Goal: Information Seeking & Learning: Learn about a topic

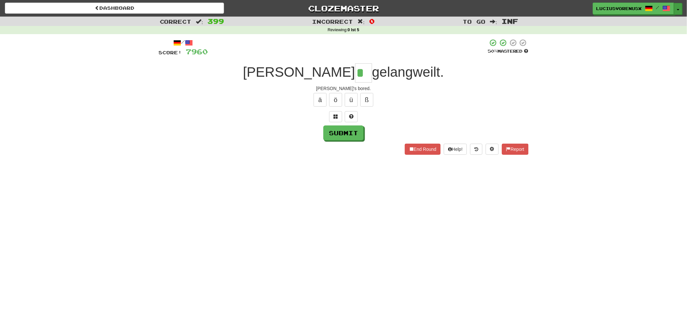
click at [680, 11] on button "Toggle Dropdown" at bounding box center [678, 9] width 8 height 12
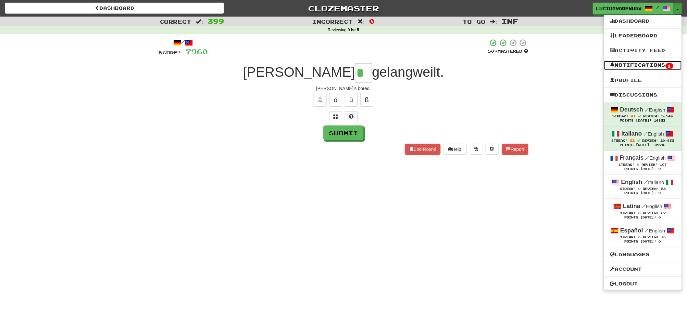
click at [644, 68] on link "Notifications 1" at bounding box center [643, 65] width 78 height 9
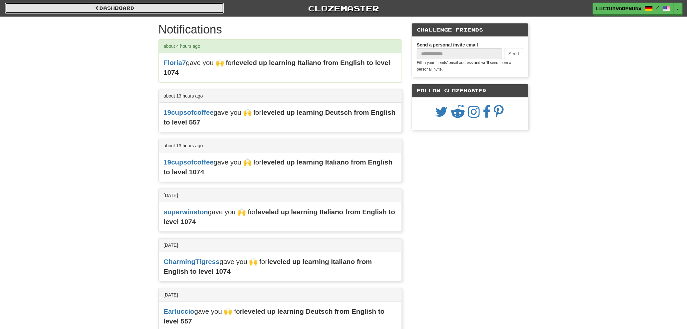
click at [65, 4] on link "Dashboard" at bounding box center [114, 8] width 219 height 11
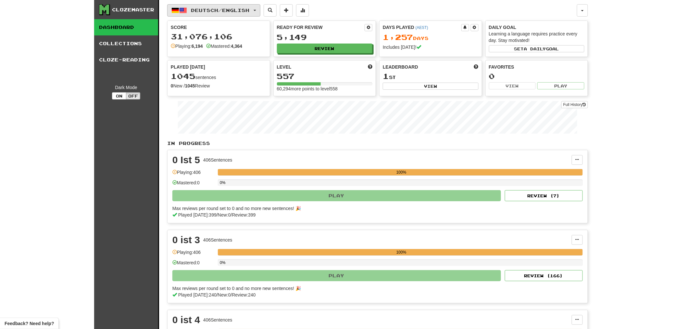
click at [261, 11] on button "Deutsch / English" at bounding box center [213, 10] width 93 height 12
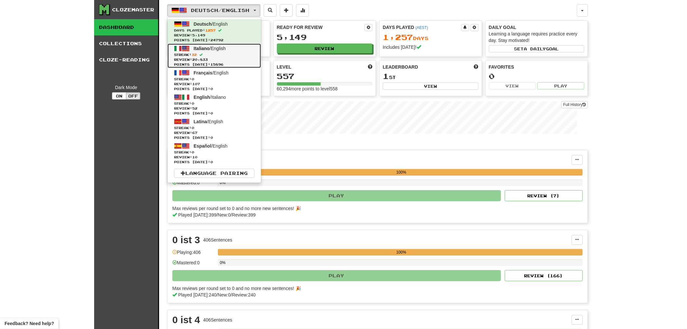
click at [209, 51] on link "Italiano / English Streak: 32 Review: 20,833 Points today: 15896" at bounding box center [215, 56] width 94 height 24
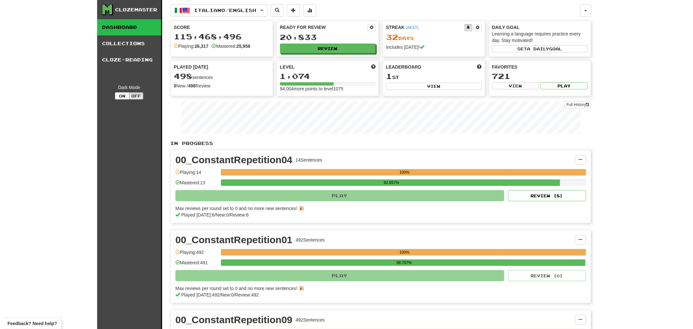
scroll to position [287, 0]
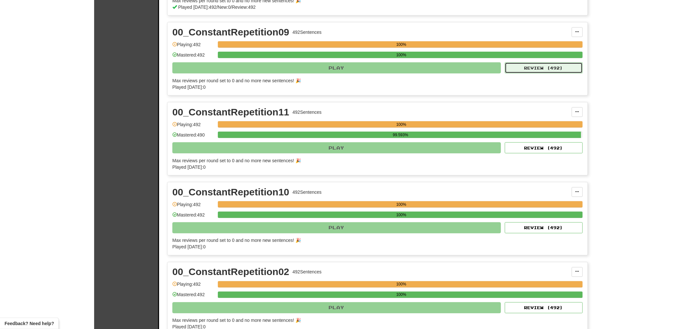
click at [550, 69] on button "Review ( 492 )" at bounding box center [544, 67] width 78 height 11
click at [558, 69] on button "Review ( 492 )" at bounding box center [544, 67] width 78 height 11
select select "********"
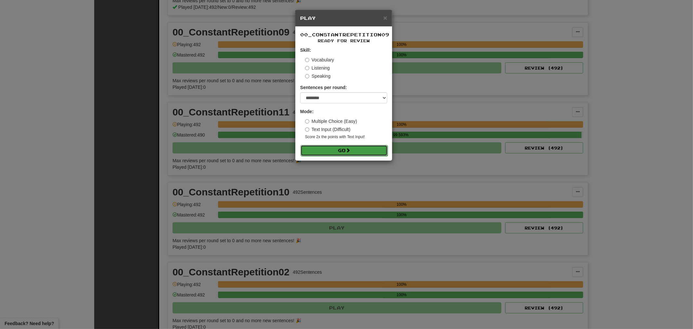
click at [356, 152] on button "Go" at bounding box center [343, 150] width 87 height 11
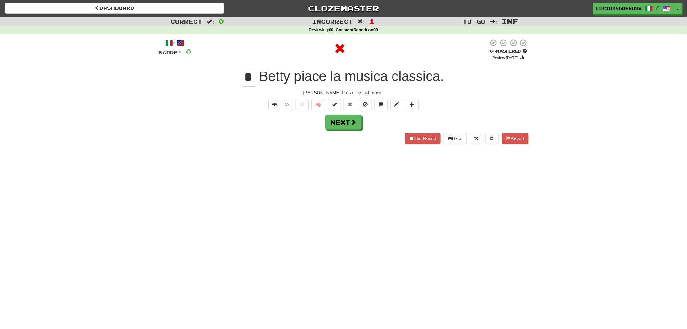
type input "**"
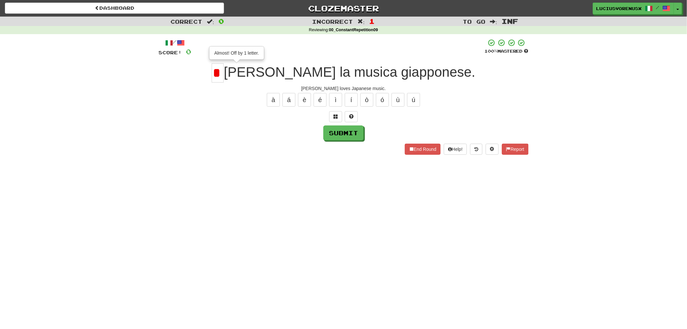
type input "*"
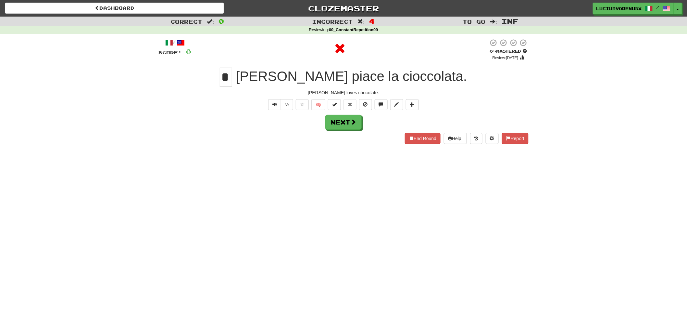
type input "**"
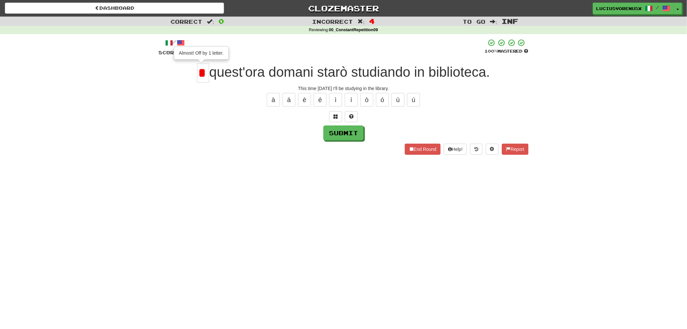
type input "*"
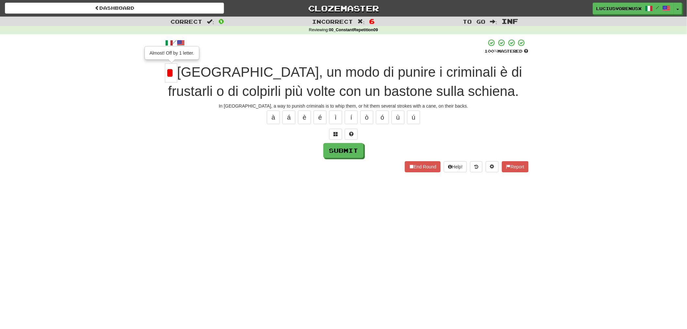
type input "*"
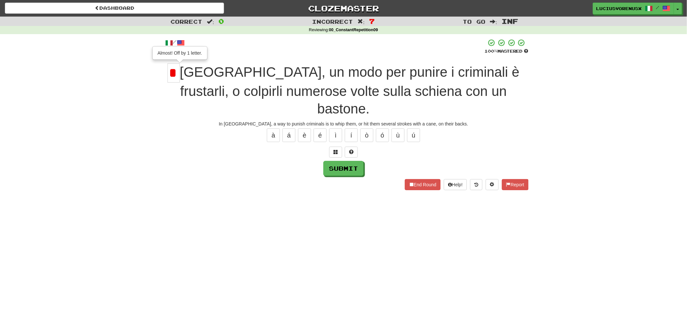
type input "*"
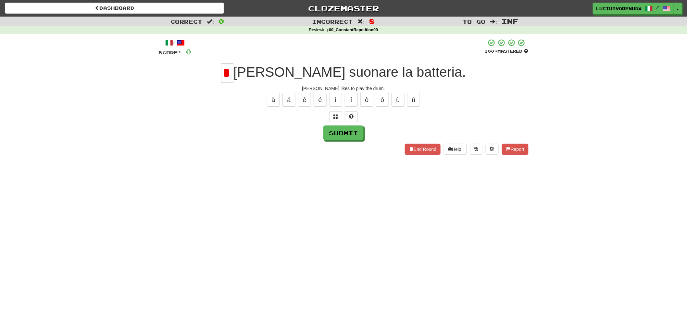
type input "*"
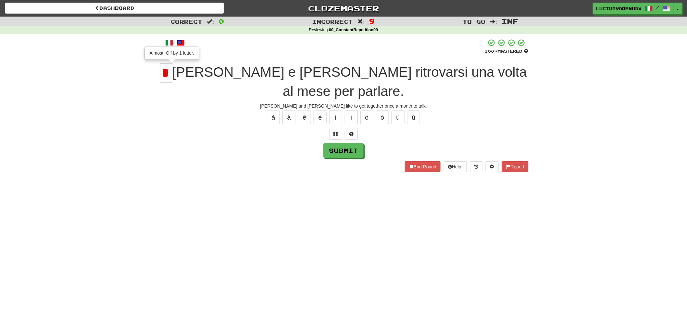
type input "*"
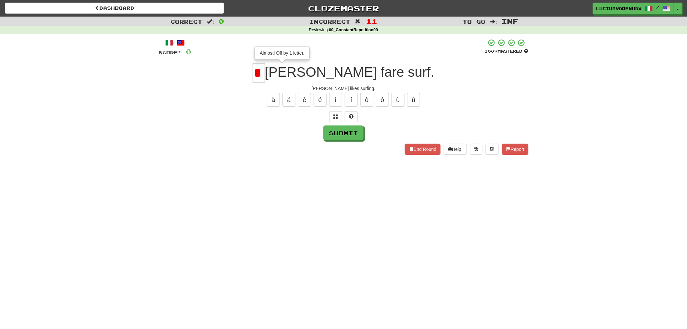
type input "*"
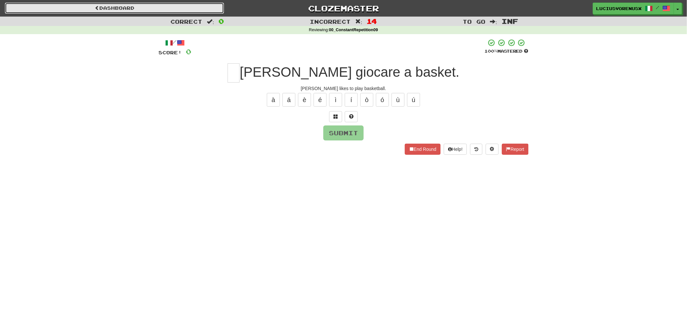
click at [118, 7] on link "Dashboard" at bounding box center [114, 8] width 219 height 11
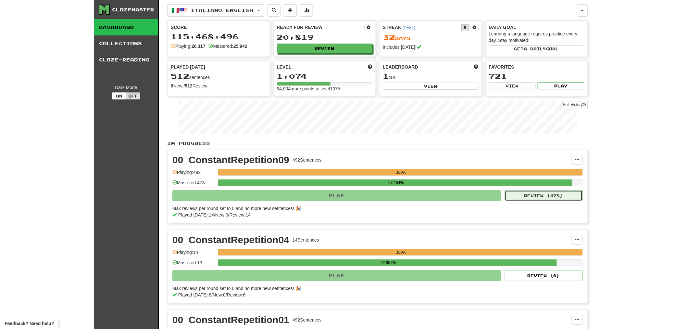
click at [551, 197] on button "Review ( 478 )" at bounding box center [544, 195] width 78 height 11
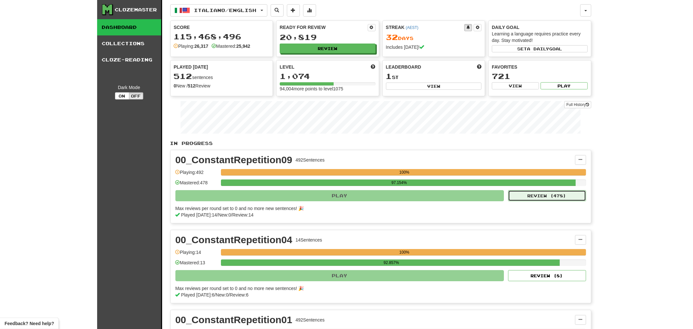
select select "********"
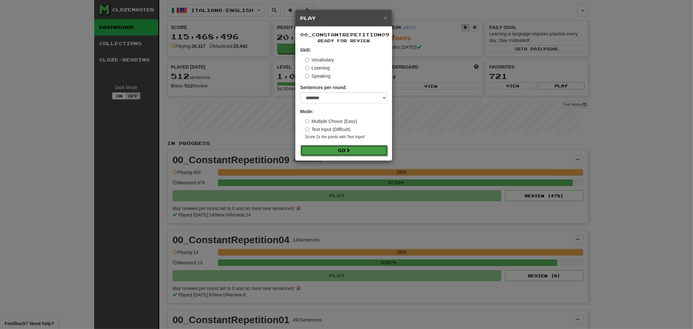
click at [355, 148] on button "Go" at bounding box center [343, 150] width 87 height 11
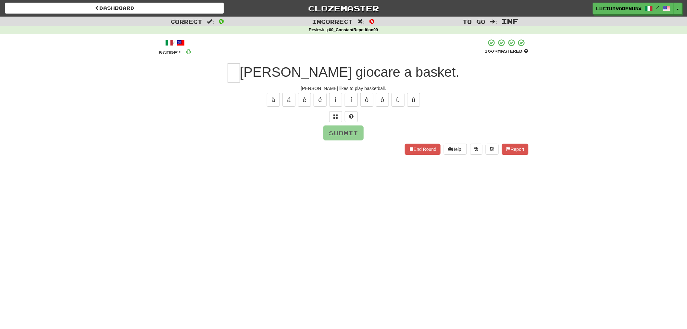
click at [41, 200] on div "Dashboard Clozemaster [PERSON_NAME] / Toggle Dropdown Dashboard Leaderboard Act…" at bounding box center [343, 164] width 687 height 329
click at [240, 69] on input "text" at bounding box center [234, 72] width 12 height 19
type input "*"
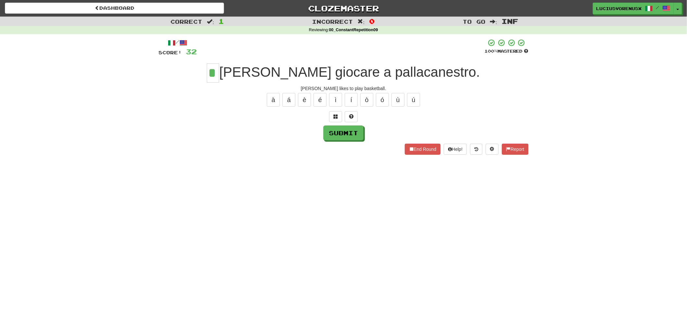
type input "*"
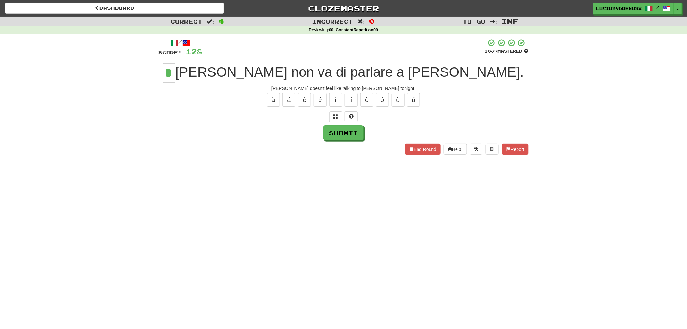
type input "*"
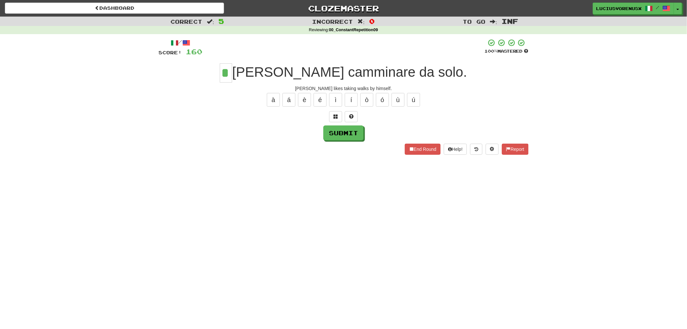
type input "*"
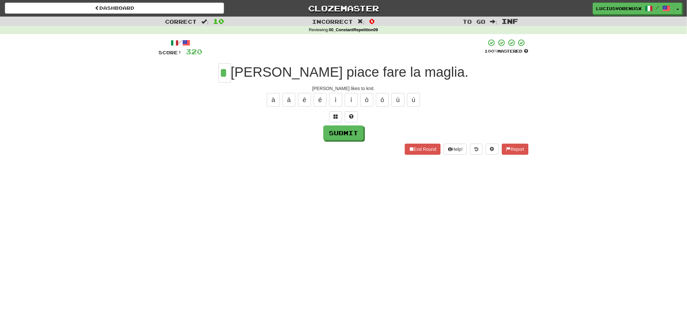
type input "*"
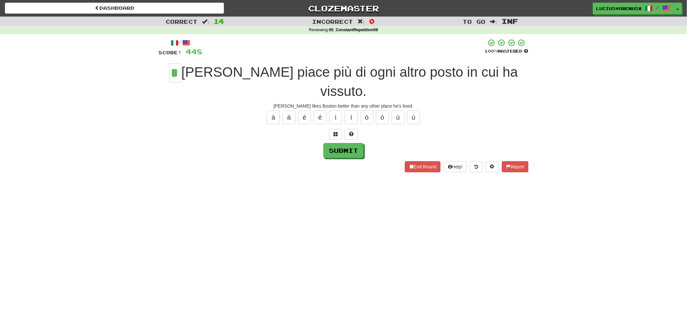
type input "*"
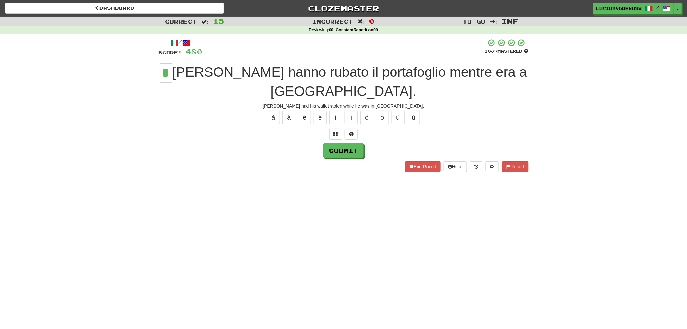
type input "*"
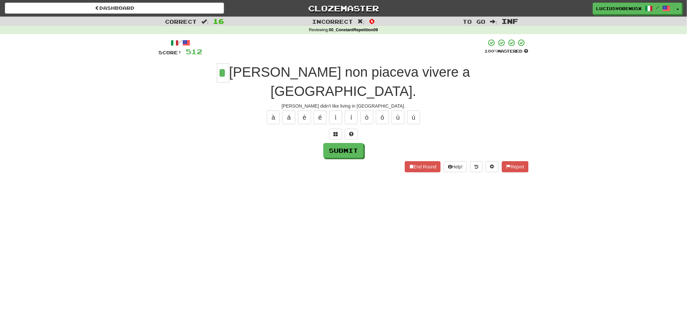
type input "*"
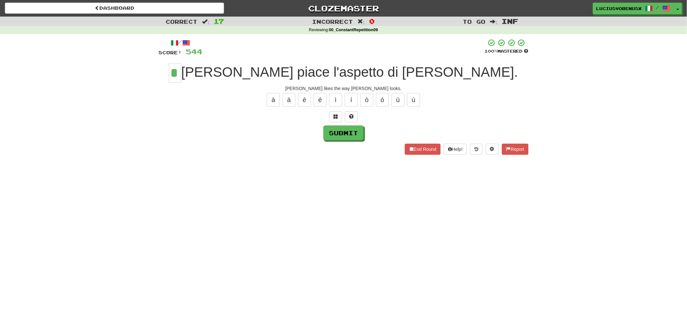
type input "*"
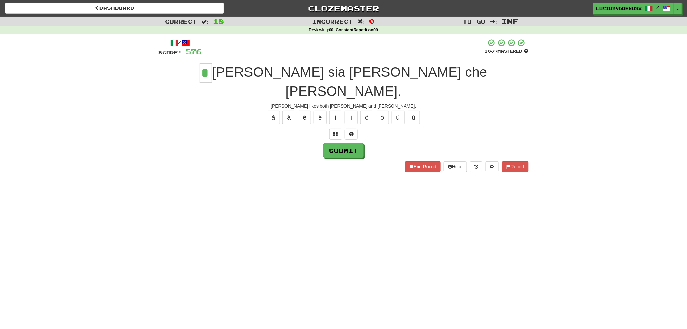
type input "*"
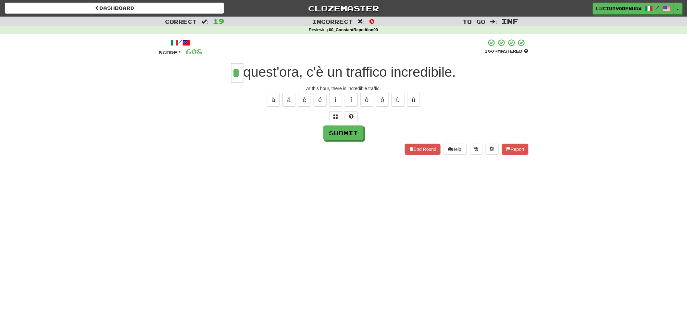
type input "*"
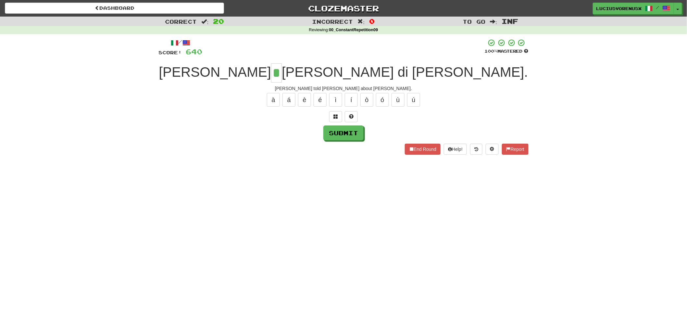
type input "*"
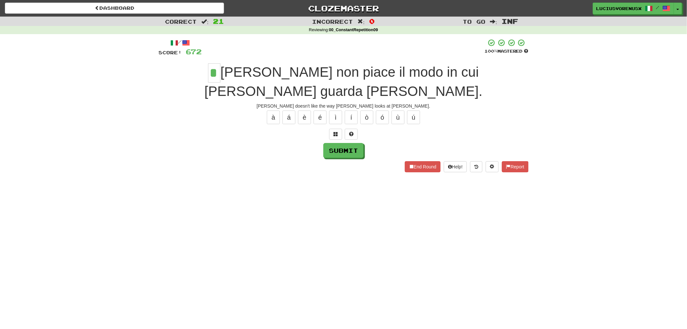
type input "*"
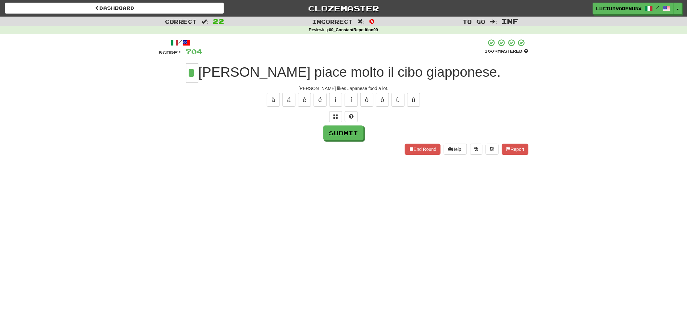
type input "*"
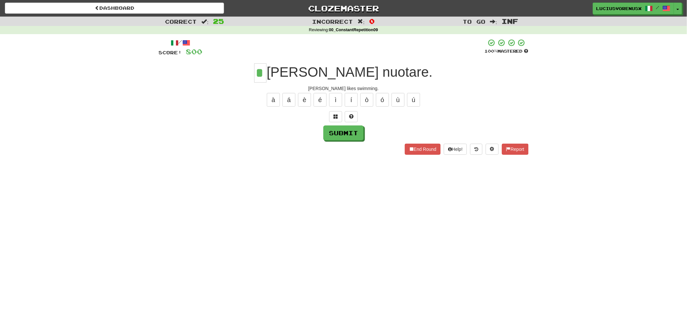
type input "*"
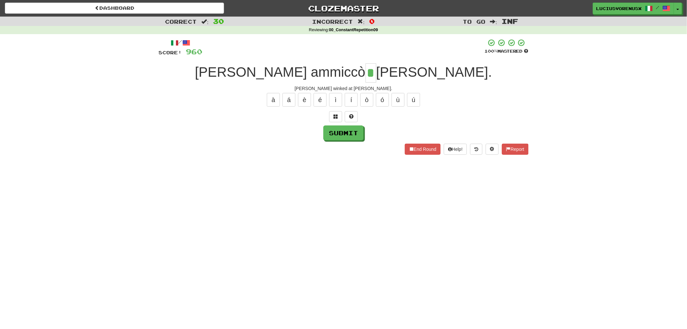
type input "*"
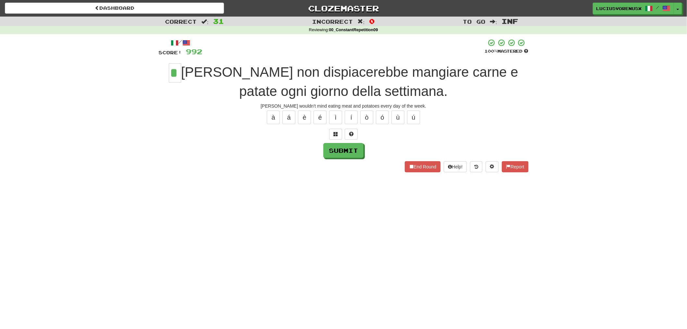
type input "*"
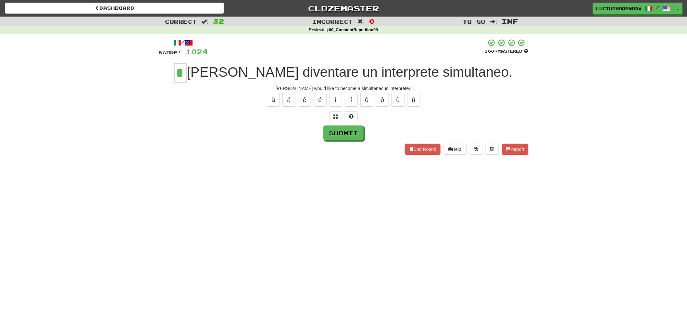
type input "*"
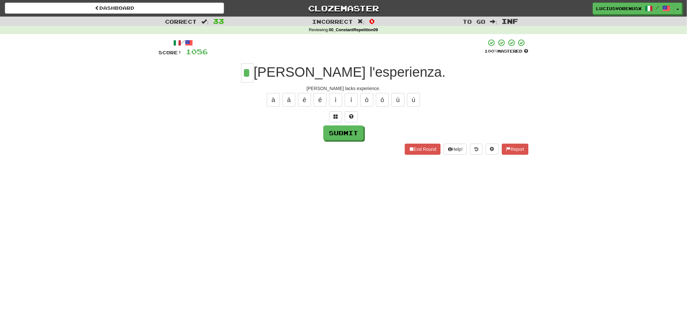
type input "*"
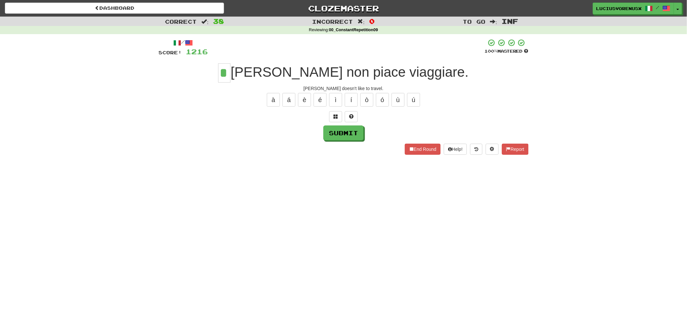
type input "*"
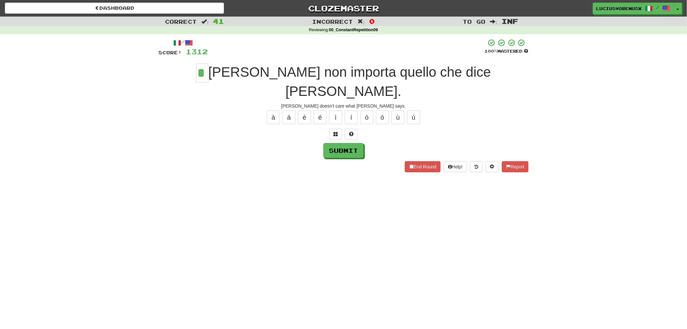
type input "*"
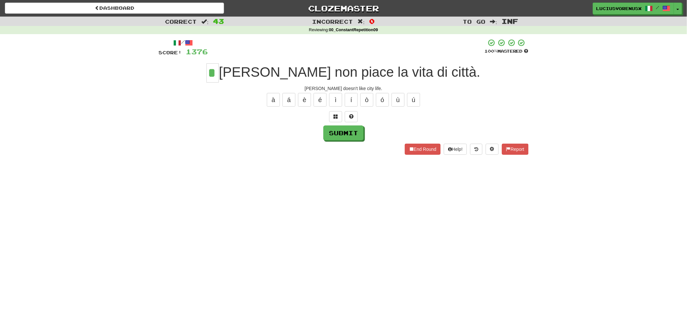
type input "*"
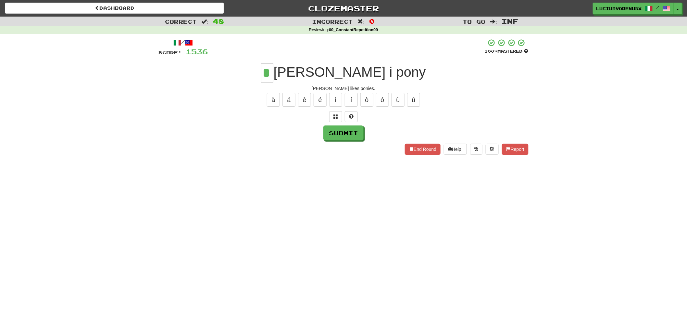
type input "*"
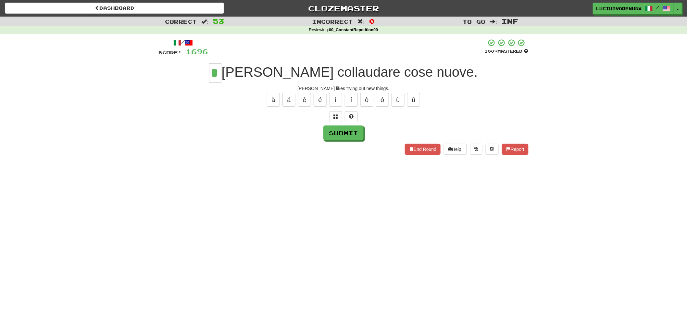
type input "*"
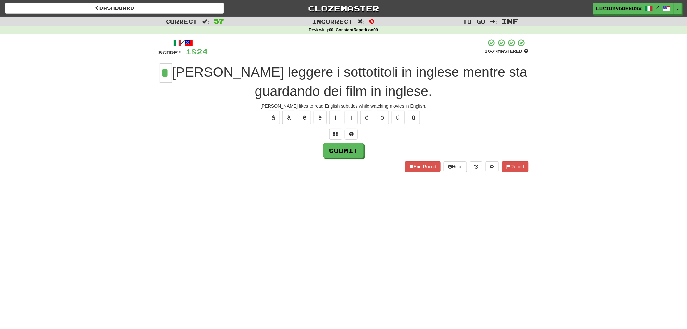
type input "*"
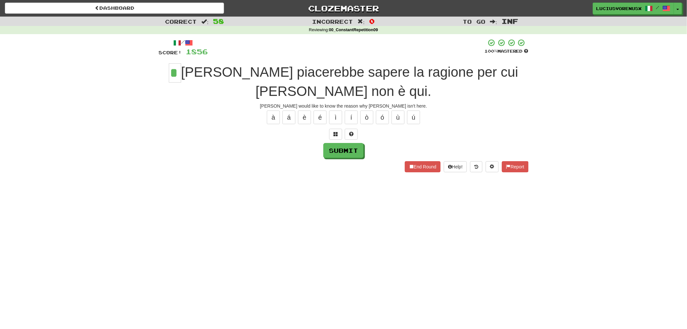
type input "*"
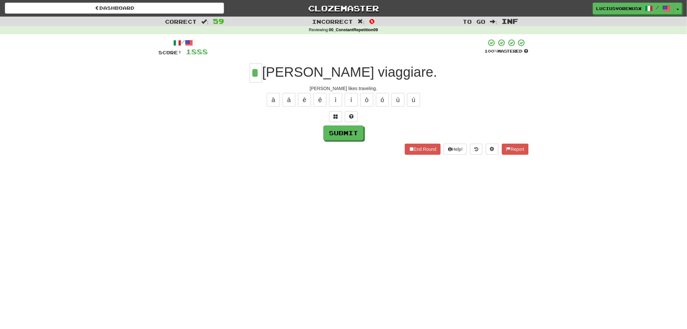
type input "*"
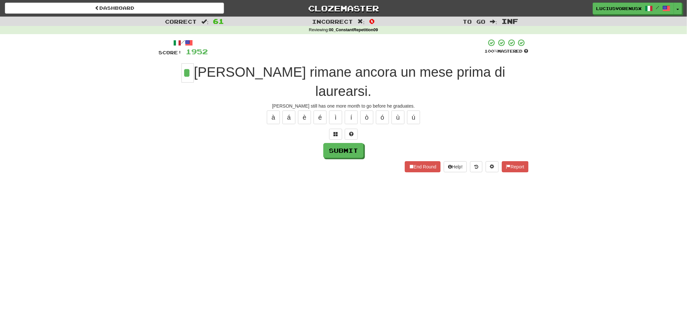
type input "*"
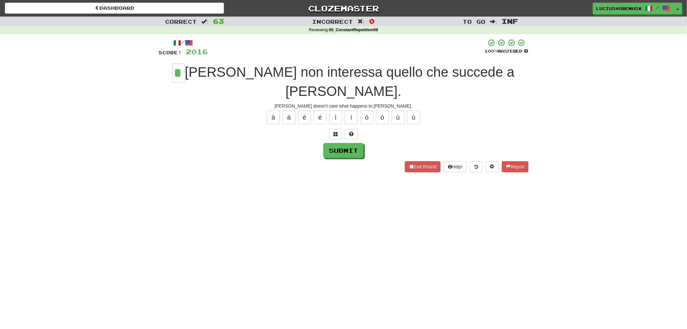
type input "*"
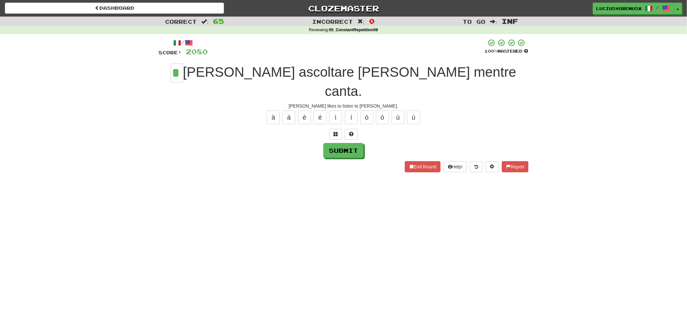
type input "*"
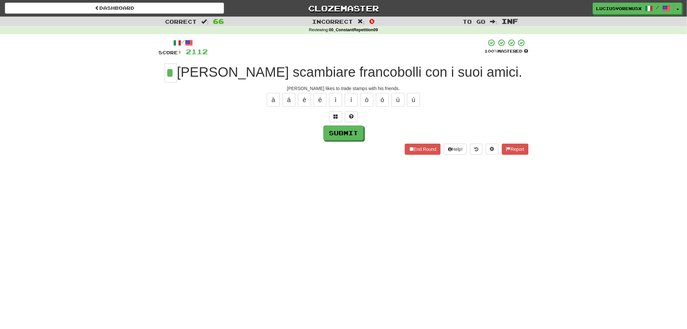
type input "*"
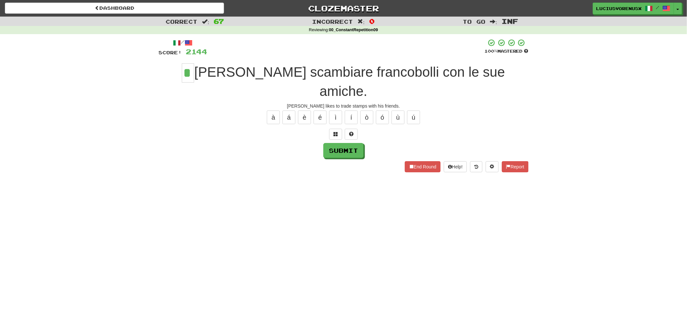
type input "*"
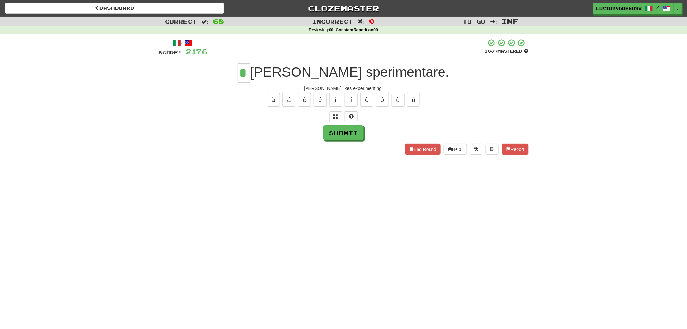
type input "*"
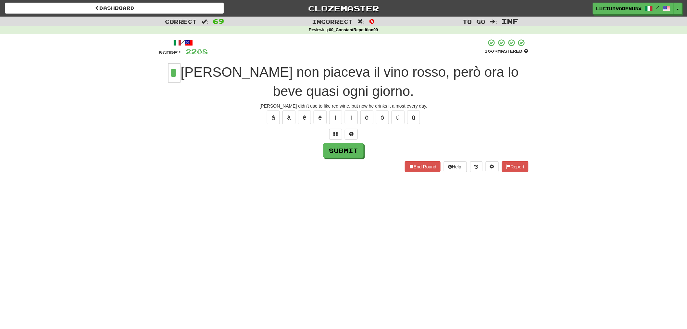
type input "*"
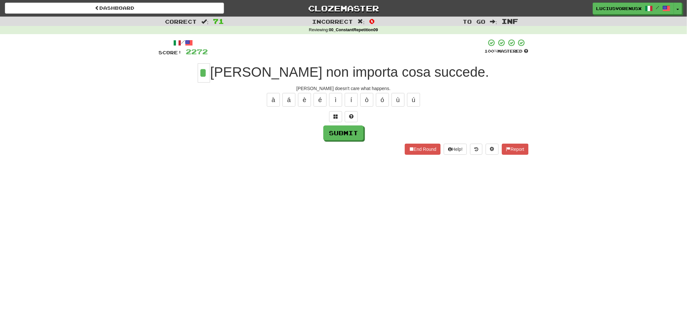
type input "*"
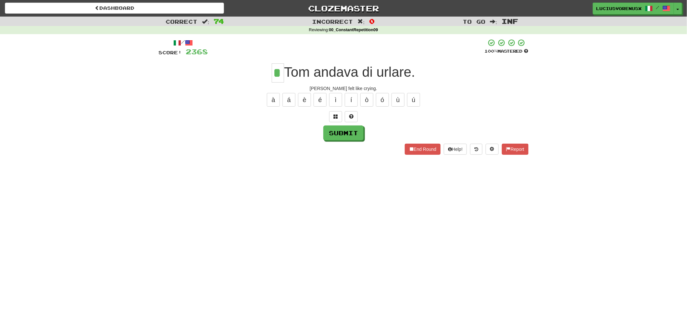
type input "*"
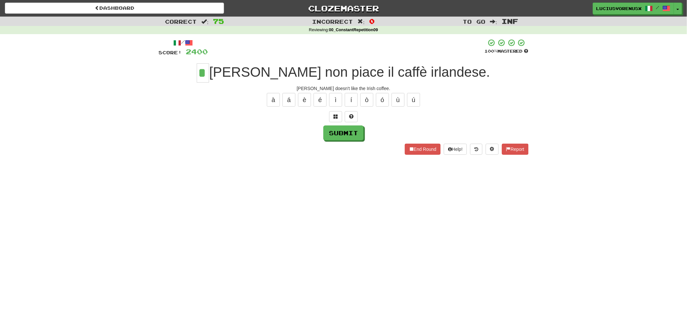
type input "*"
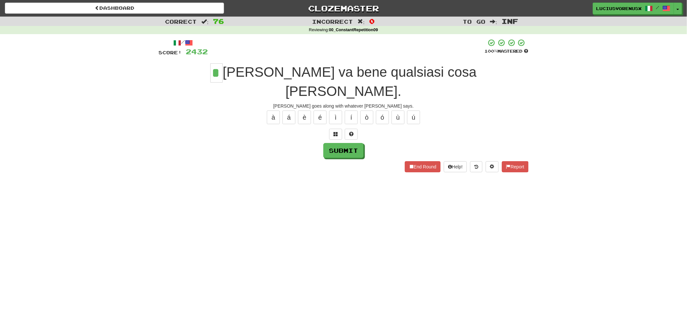
type input "*"
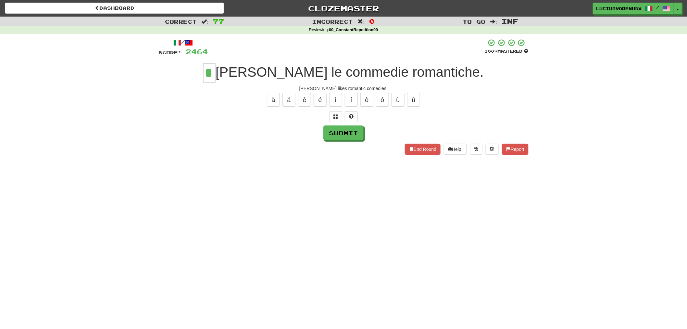
type input "*"
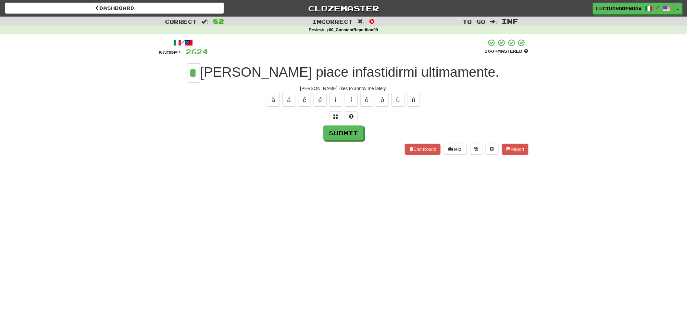
type input "*"
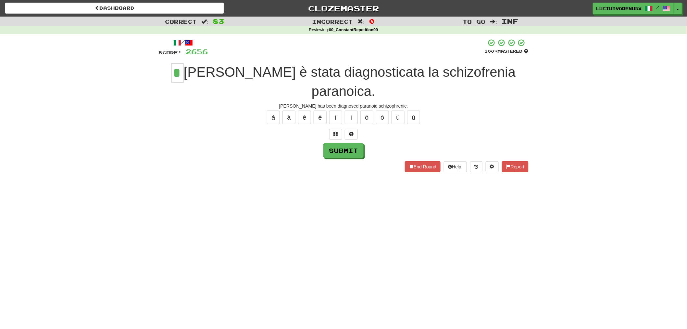
type input "*"
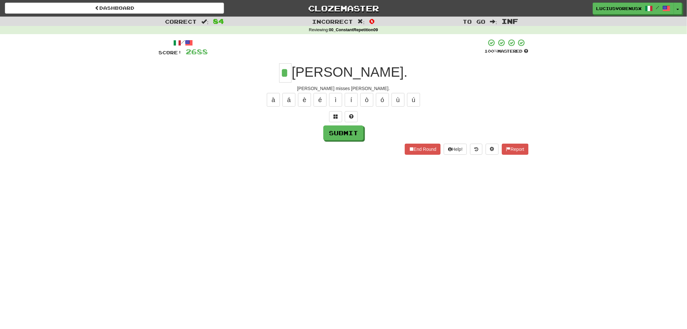
type input "*"
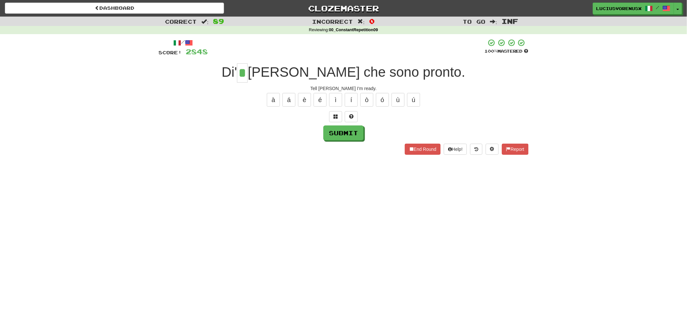
type input "*"
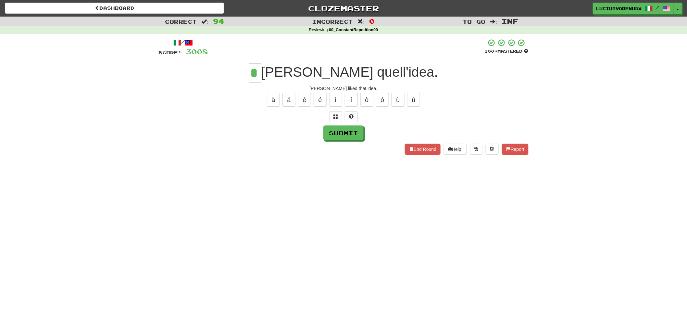
type input "*"
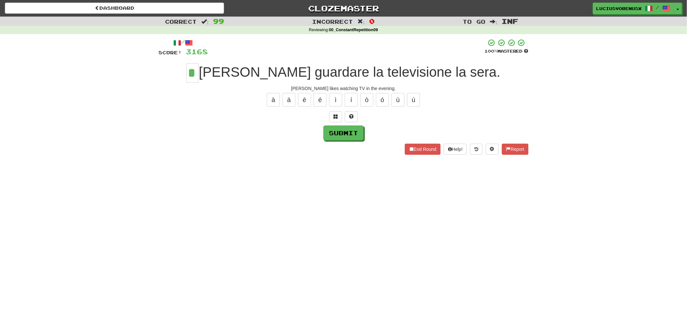
type input "*"
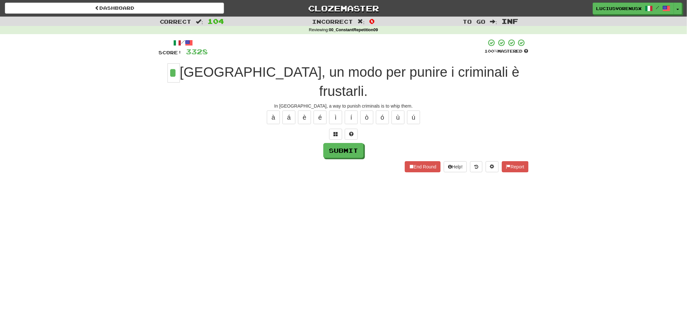
type input "*"
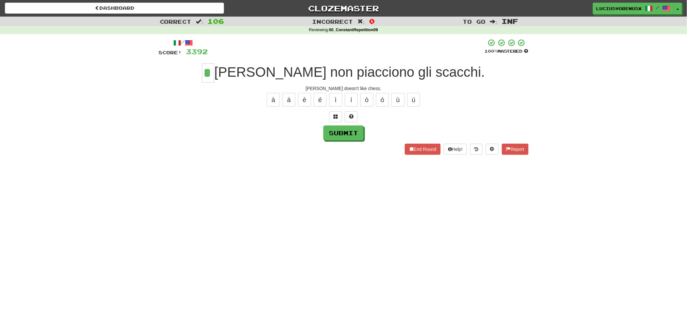
type input "*"
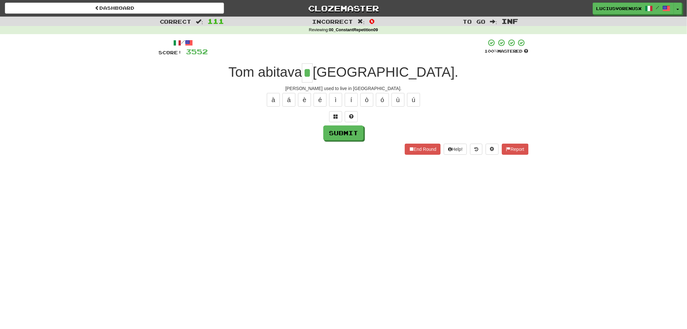
type input "*"
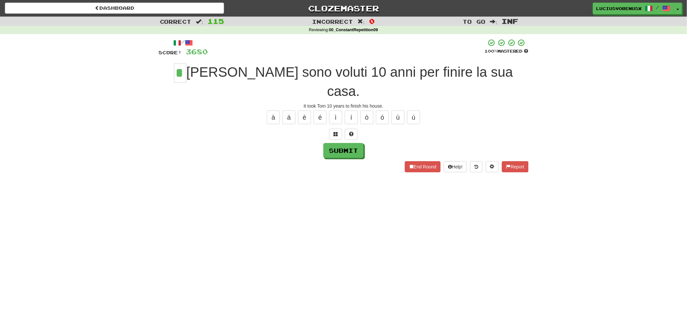
type input "*"
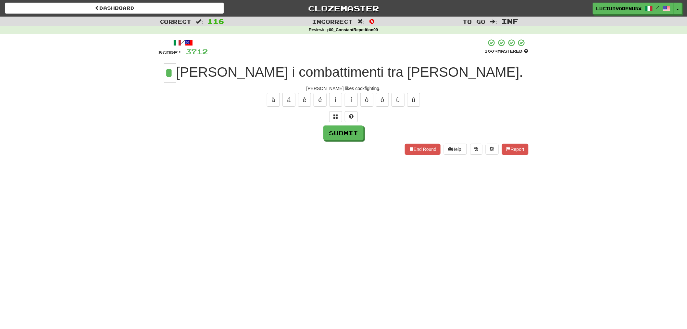
type input "*"
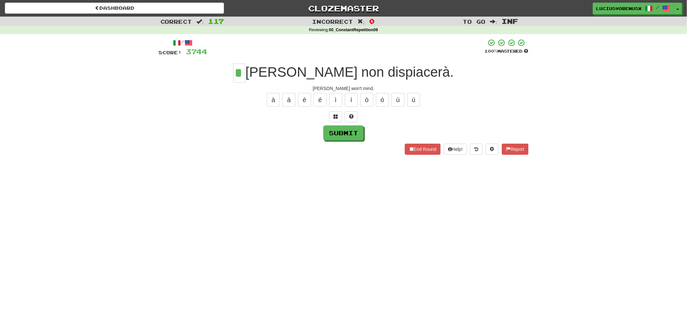
type input "*"
